Goal: Information Seeking & Learning: Check status

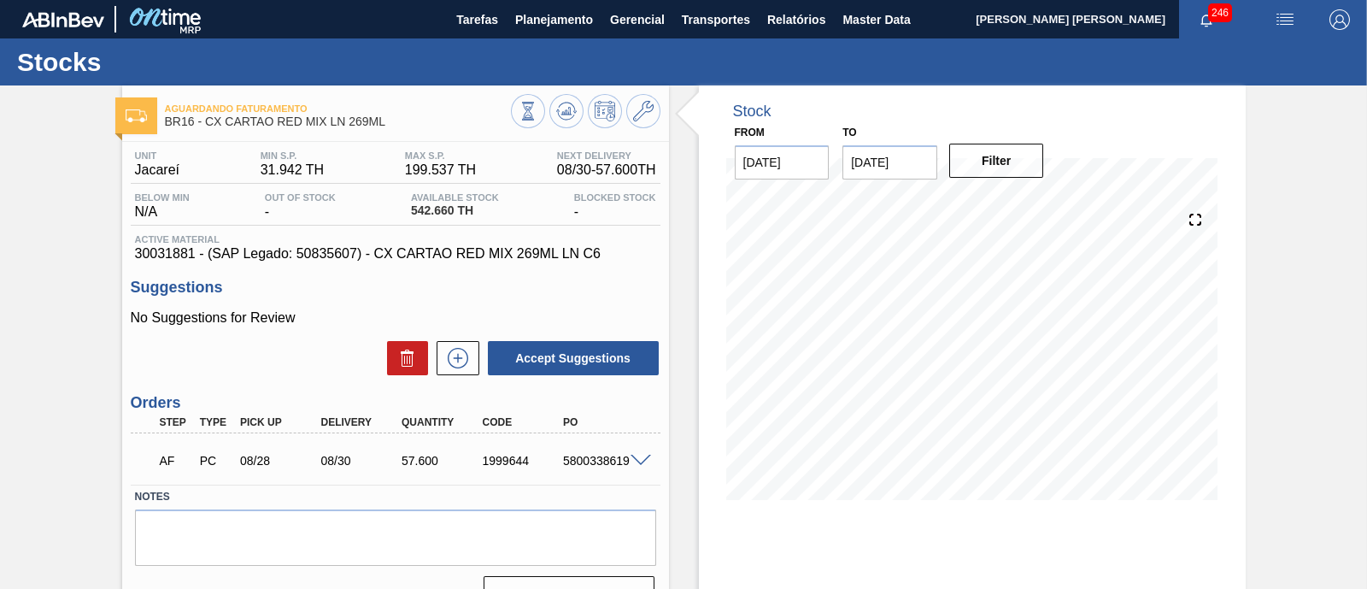
click at [641, 458] on span at bounding box center [640, 460] width 21 height 13
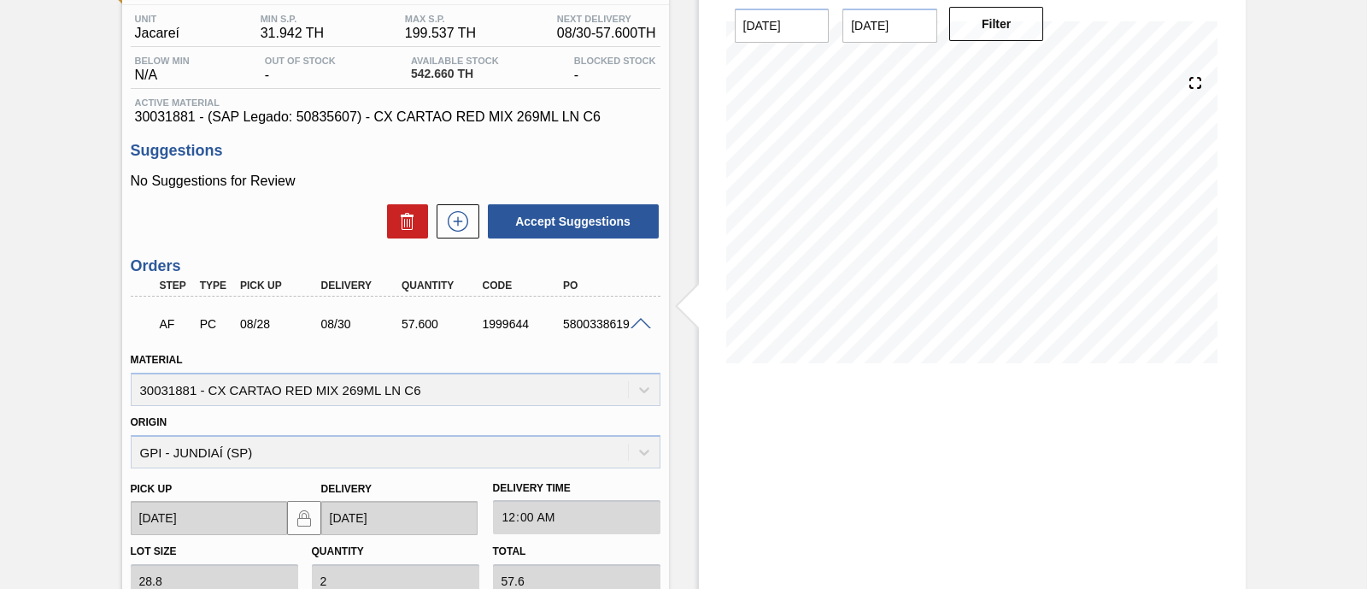
scroll to position [106, 0]
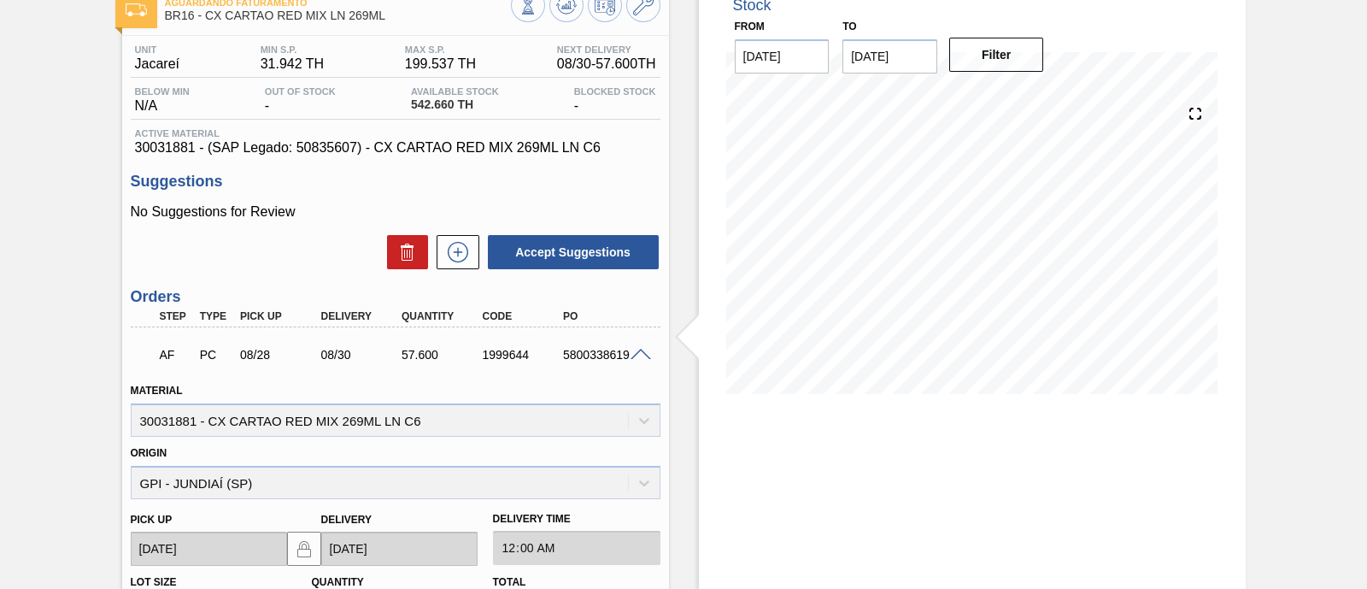
click at [918, 62] on input "08/28/2025" at bounding box center [889, 56] width 95 height 34
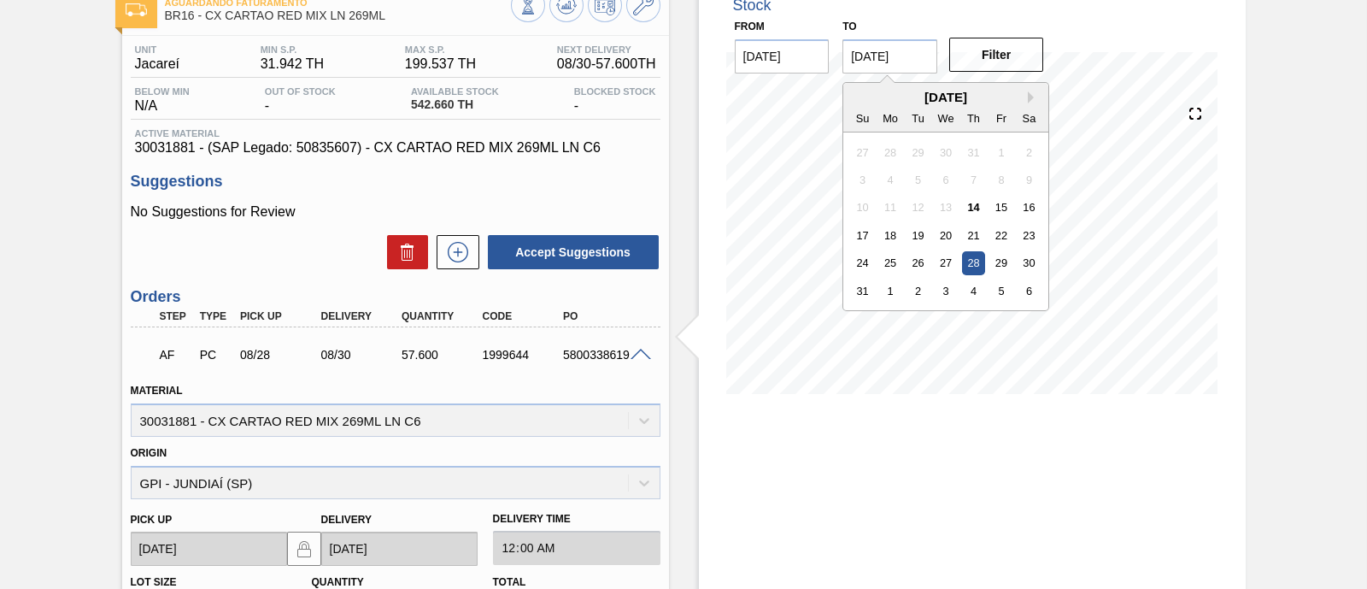
click at [1031, 103] on div "August 2025" at bounding box center [945, 97] width 205 height 15
click at [1029, 100] on button "Next Month" at bounding box center [1034, 97] width 12 height 12
click at [1034, 265] on div "4" at bounding box center [1028, 262] width 23 height 23
type input "10/04/2025"
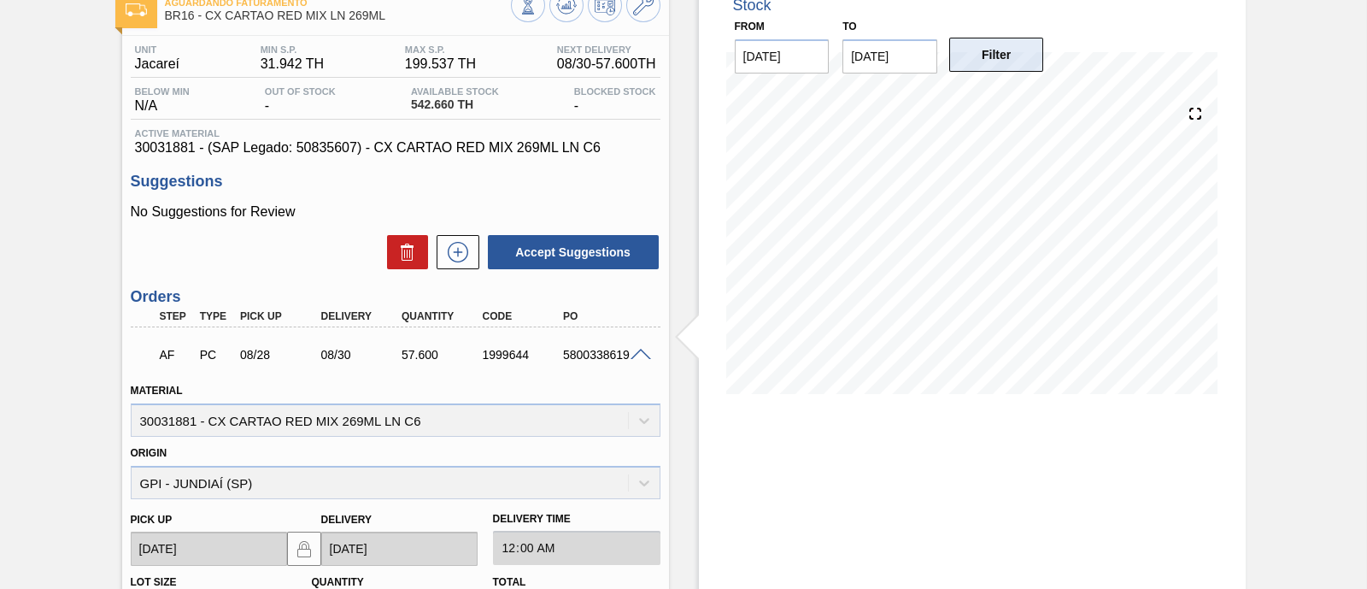
click at [1022, 56] on button "Filter" at bounding box center [996, 55] width 95 height 34
click at [838, 470] on div "Stock From 08/14/2025 to 10/04/2025 Filter 09/02 Stock Projection 263.09 SAP Pl…" at bounding box center [972, 455] width 547 height 953
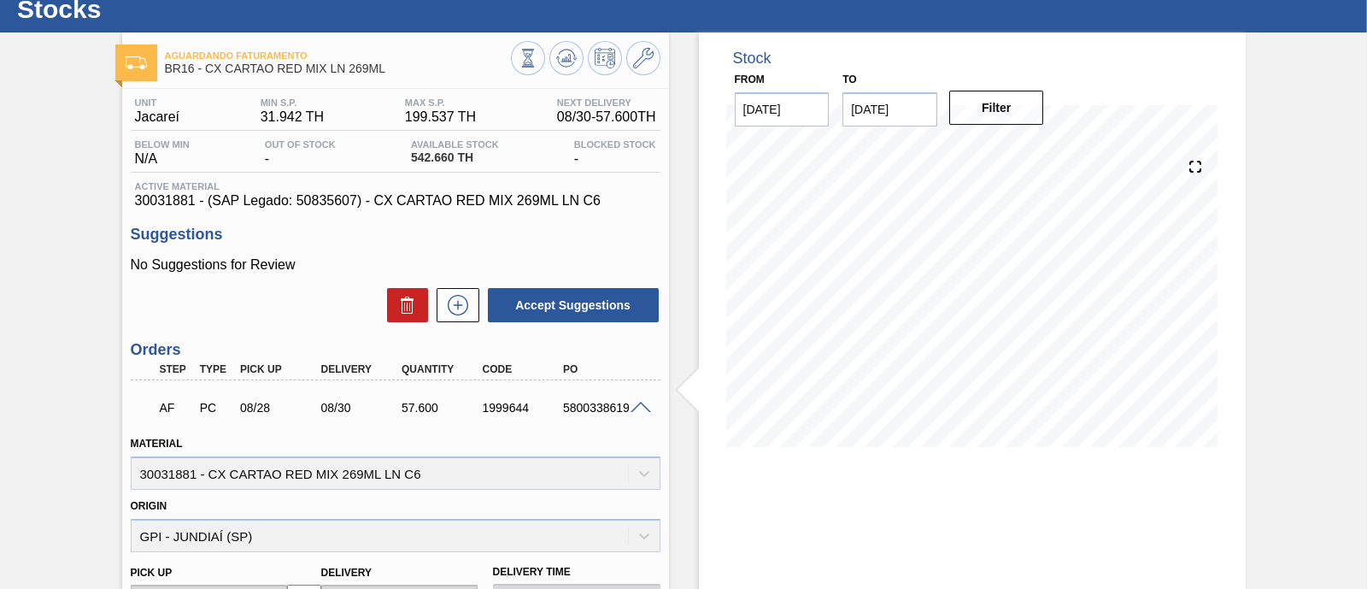
scroll to position [0, 0]
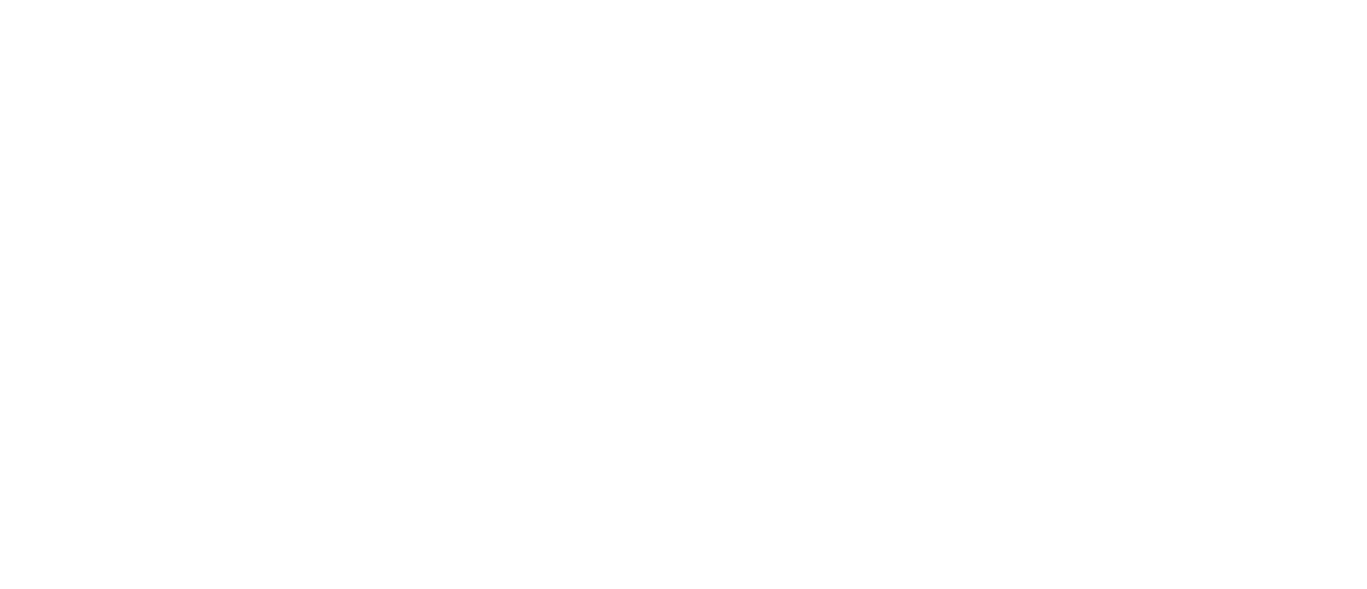
click at [261, 0] on html at bounding box center [683, 0] width 1367 height 0
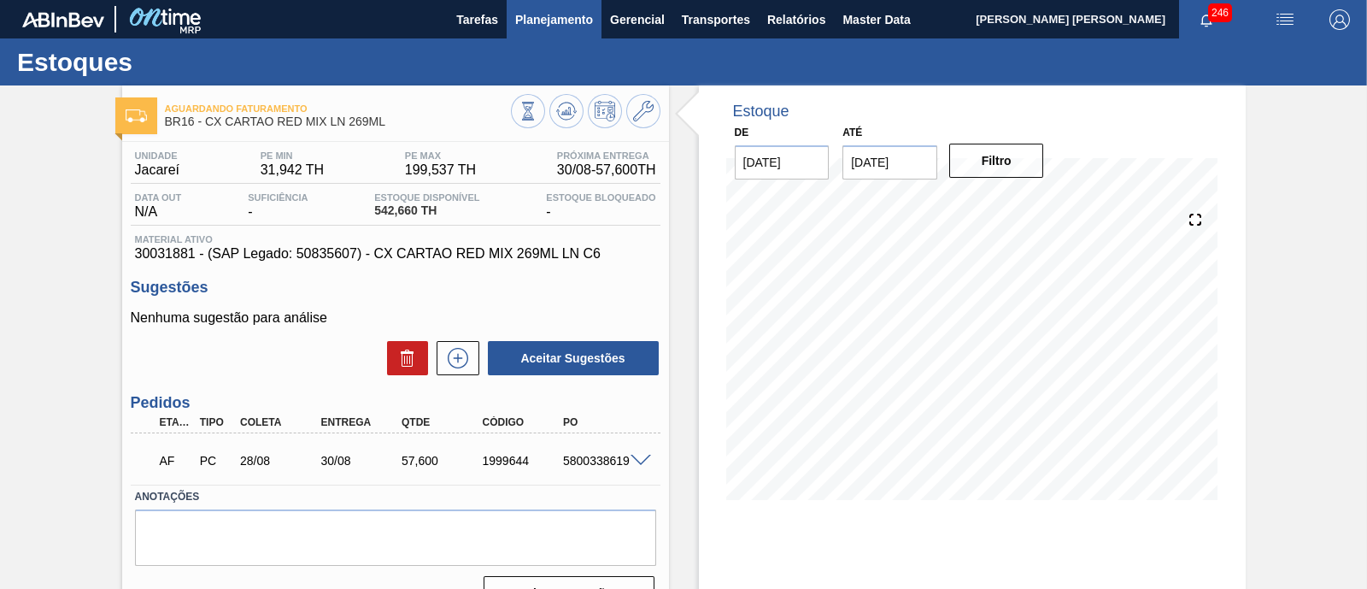
click at [548, 26] on span "Planejamento" at bounding box center [554, 19] width 78 height 21
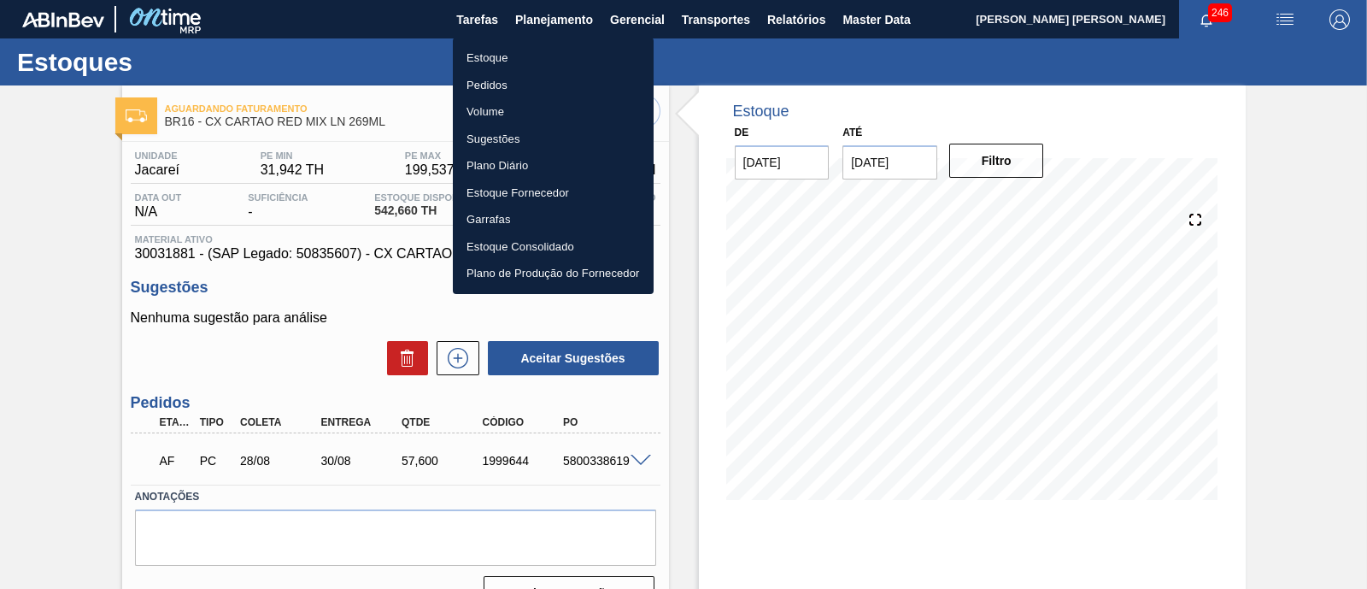
click at [525, 65] on li "Estoque" at bounding box center [553, 57] width 201 height 27
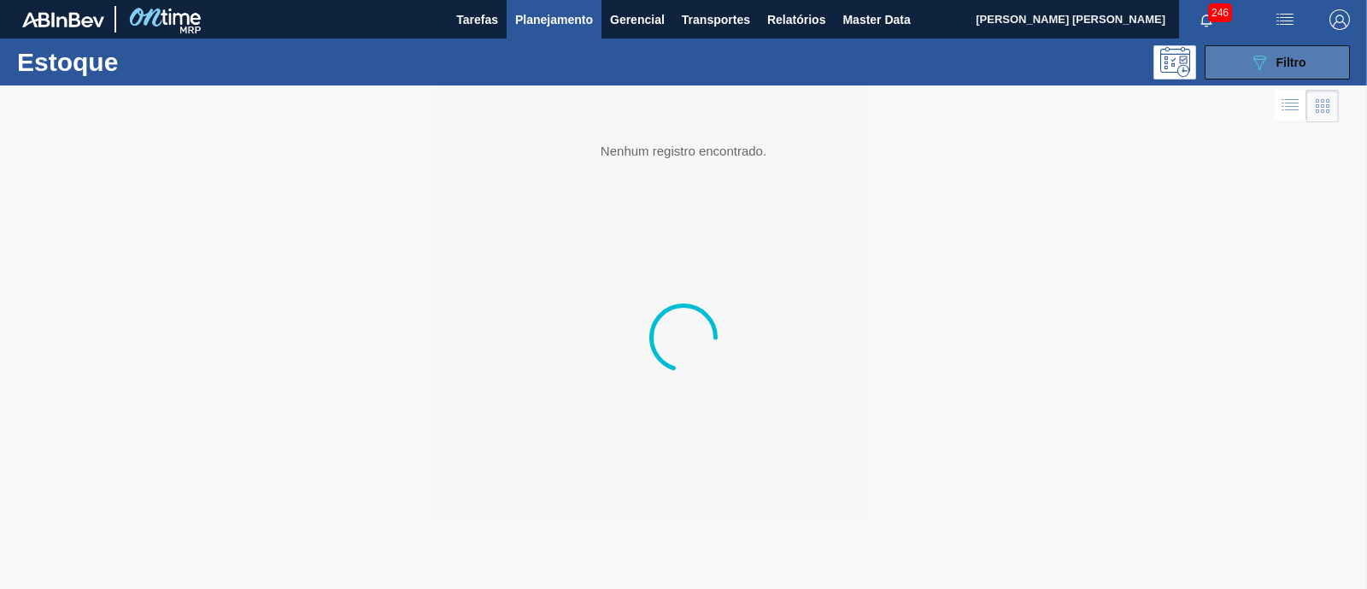
click at [1320, 66] on button "089F7B8B-B2A5-4AFE-B5C0-19BA573D28AC Filtro" at bounding box center [1276, 62] width 145 height 34
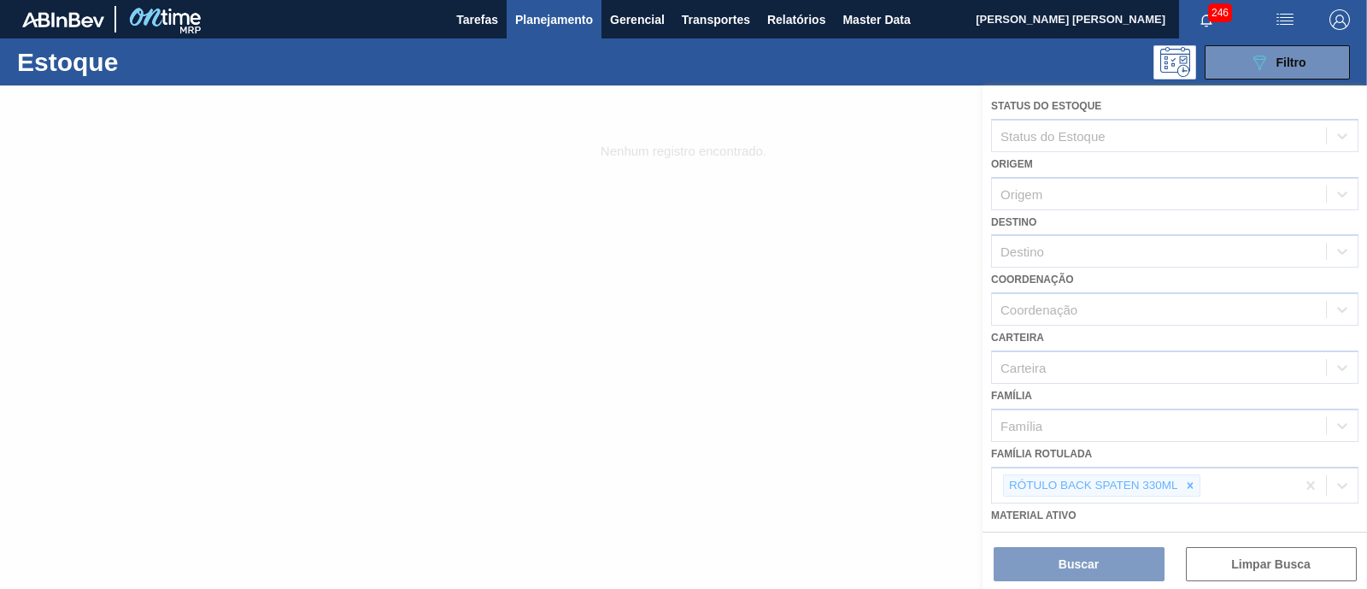
click at [1190, 489] on div at bounding box center [683, 336] width 1367 height 503
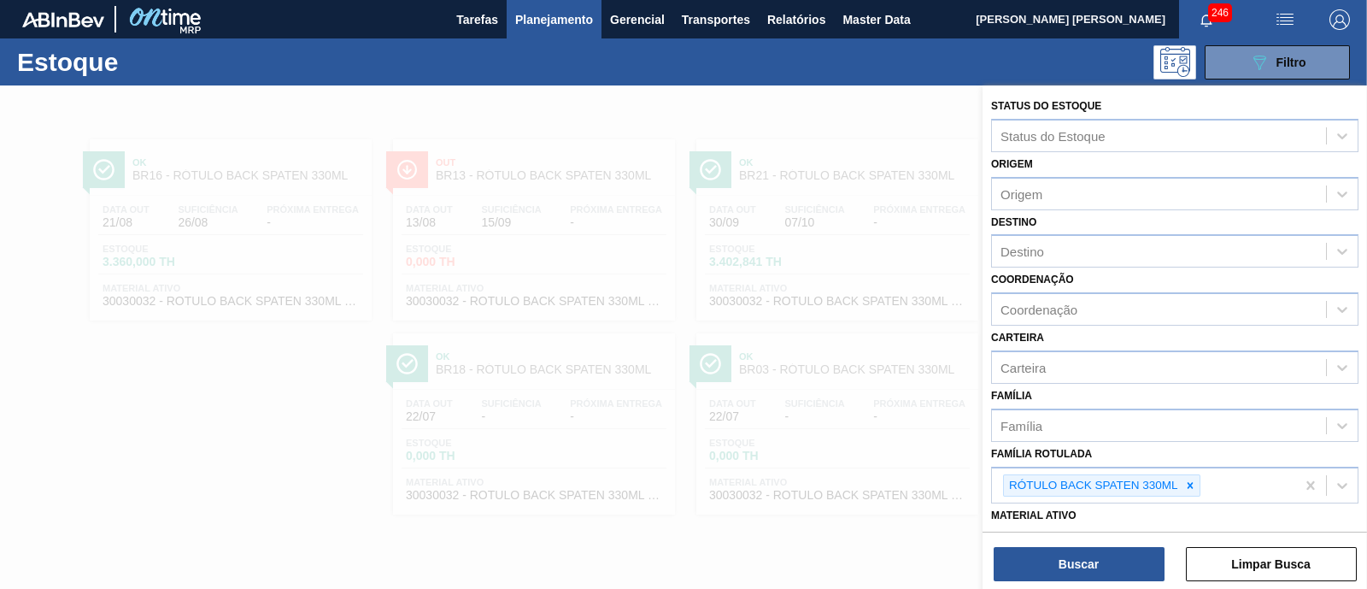
click at [1190, 489] on div at bounding box center [1189, 485] width 19 height 21
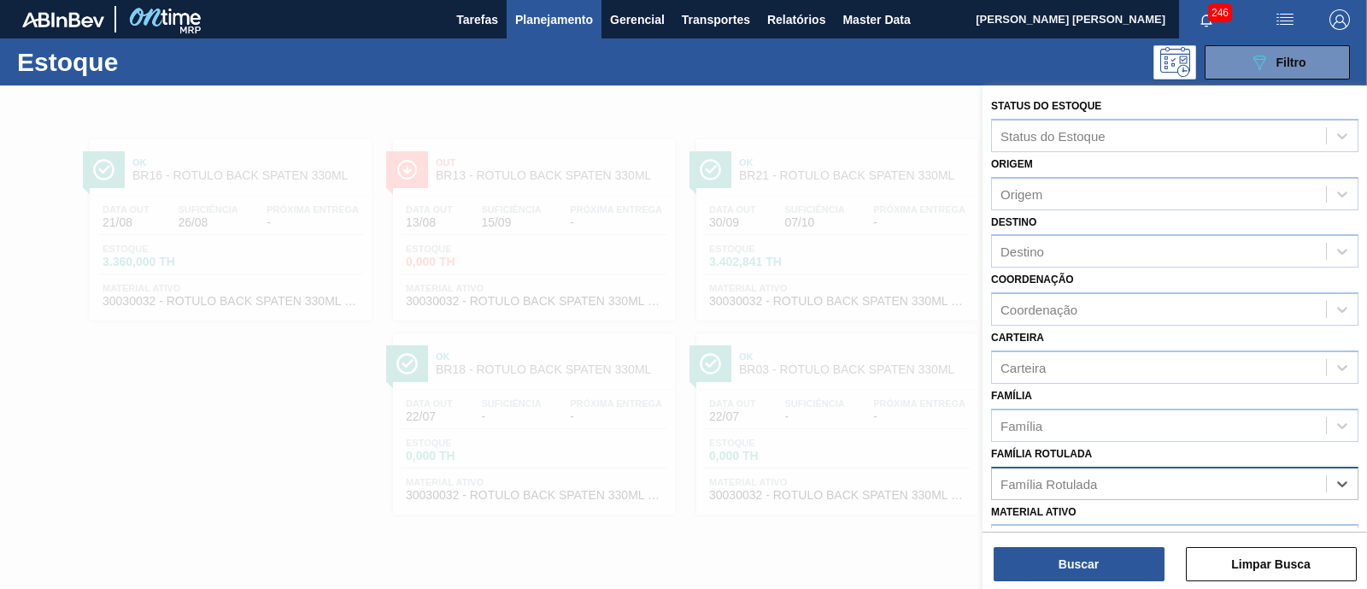
click at [1183, 486] on div "Família Rotulada" at bounding box center [1159, 483] width 334 height 25
click at [1193, 483] on icon at bounding box center [1190, 485] width 12 height 12
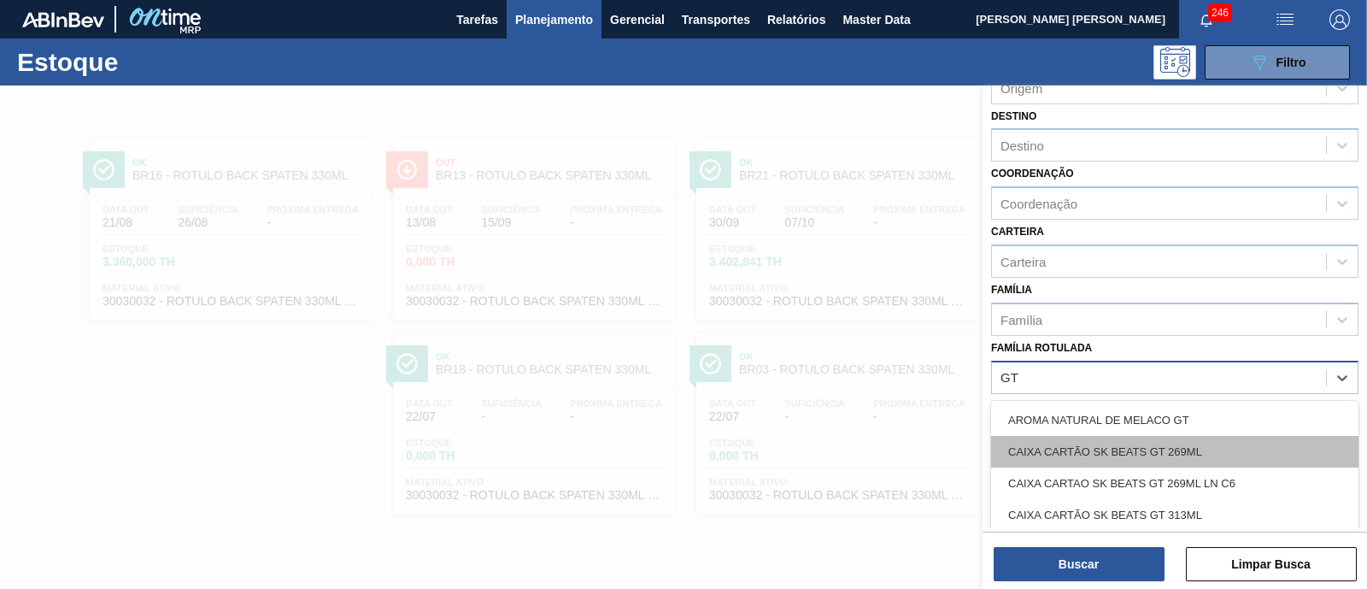
type Rotulada "G"
type Rotulada "AROMA CA"
click at [1147, 436] on div "AROMA CARAMBOLA" at bounding box center [1174, 452] width 367 height 32
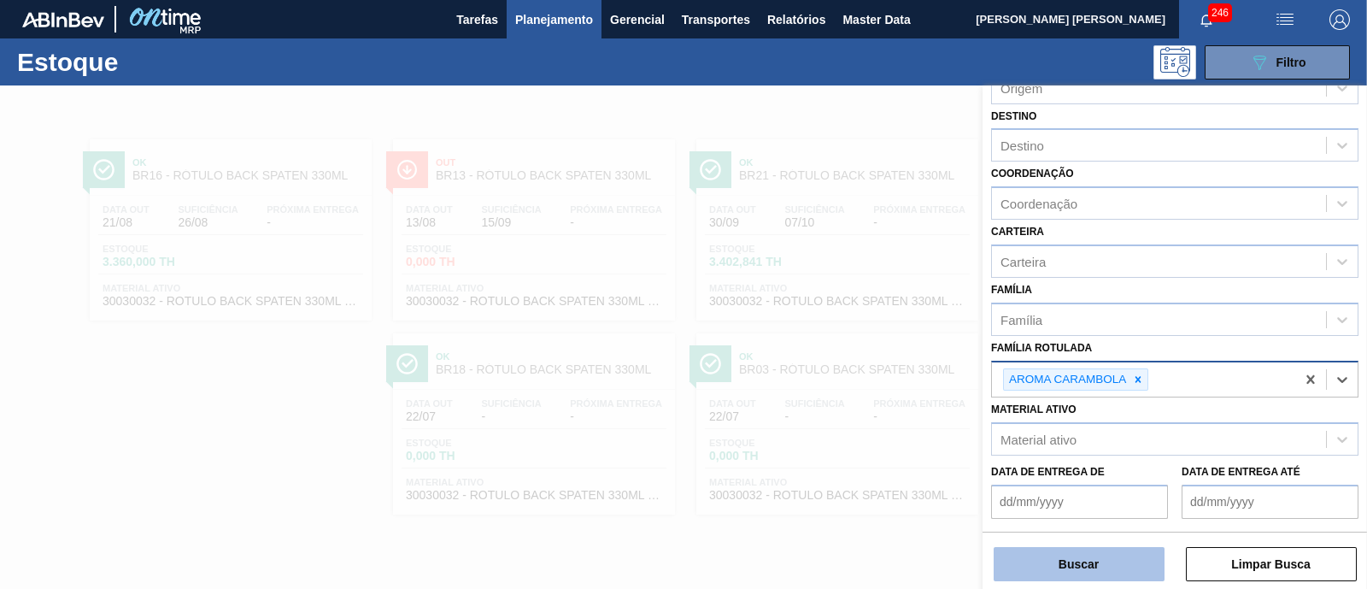
click at [1145, 561] on button "Buscar" at bounding box center [1078, 564] width 171 height 34
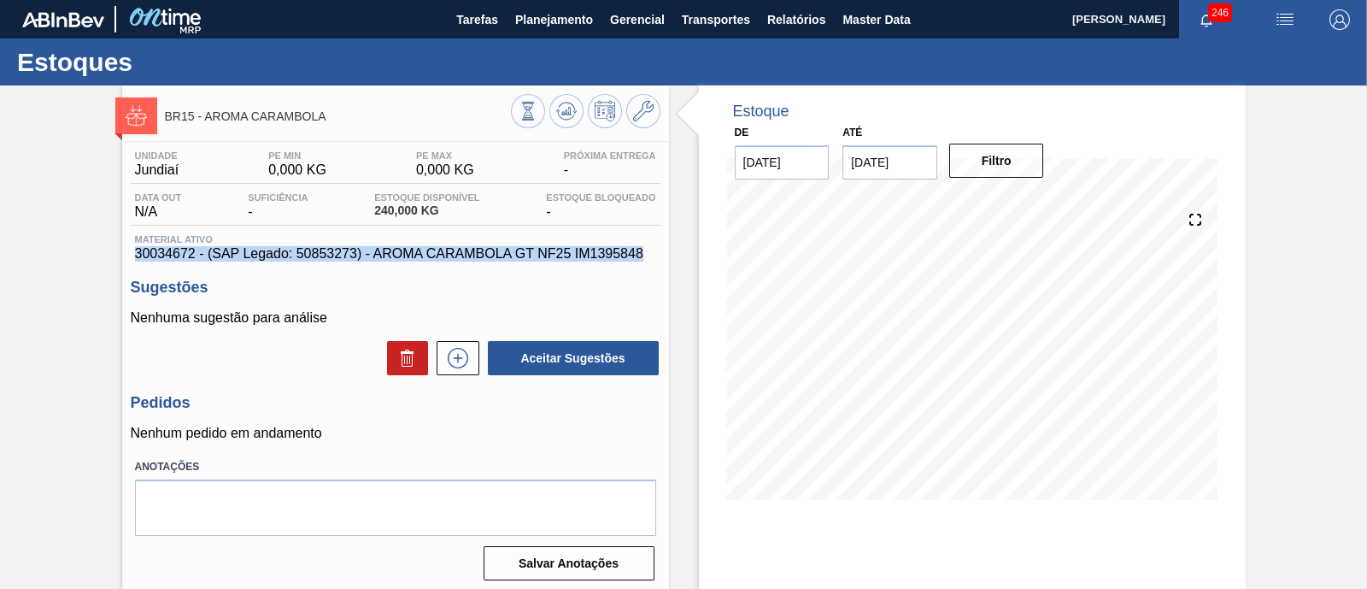
drag, startPoint x: 124, startPoint y: 253, endPoint x: 651, endPoint y: 252, distance: 527.0
click at [651, 252] on div "Unidade Jundiaí PE MIN 0,000 KG PE MAX 0,000 KG Próxima Entrega - Data out N/A …" at bounding box center [395, 364] width 547 height 444
copy span "30034672 - (SAP Legado: 50853273) - AROMA CARAMBOLA GT NF25 IM1395848"
